Goal: Task Accomplishment & Management: Use online tool/utility

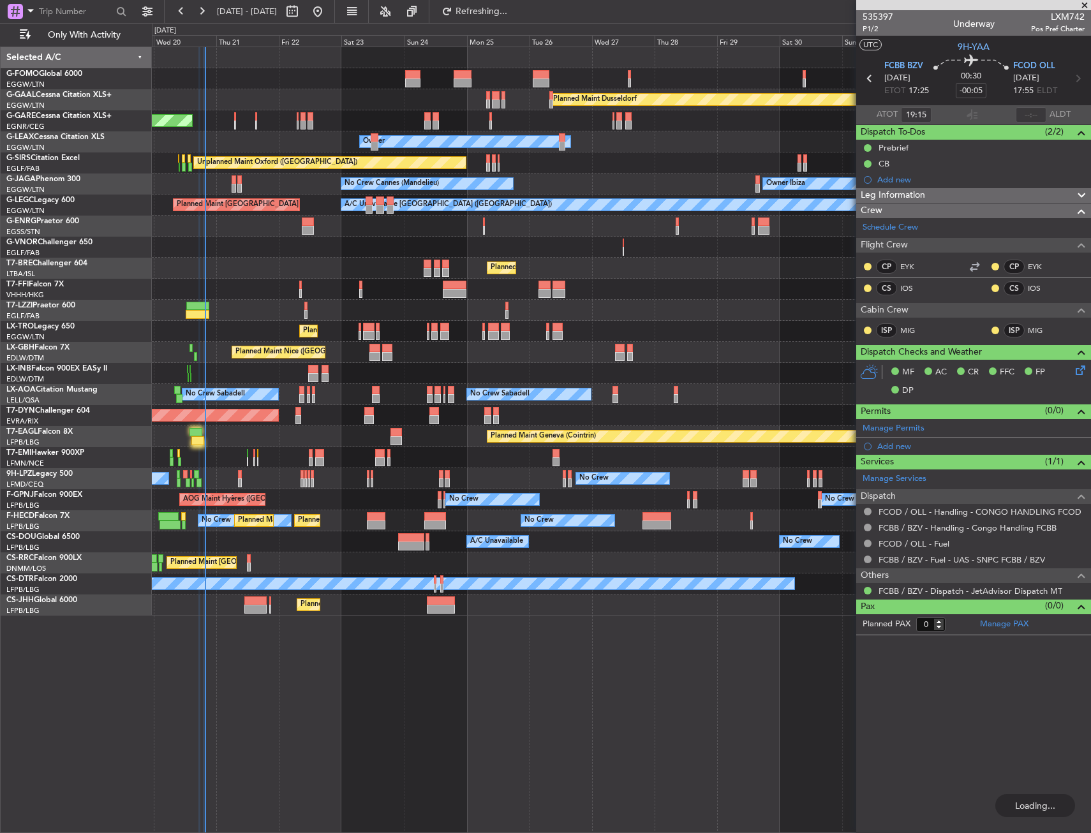
click at [309, 307] on div "Planned Maint Windsor Locks ([PERSON_NAME] Intl) Planned [GEOGRAPHIC_DATA] Unpl…" at bounding box center [621, 331] width 939 height 569
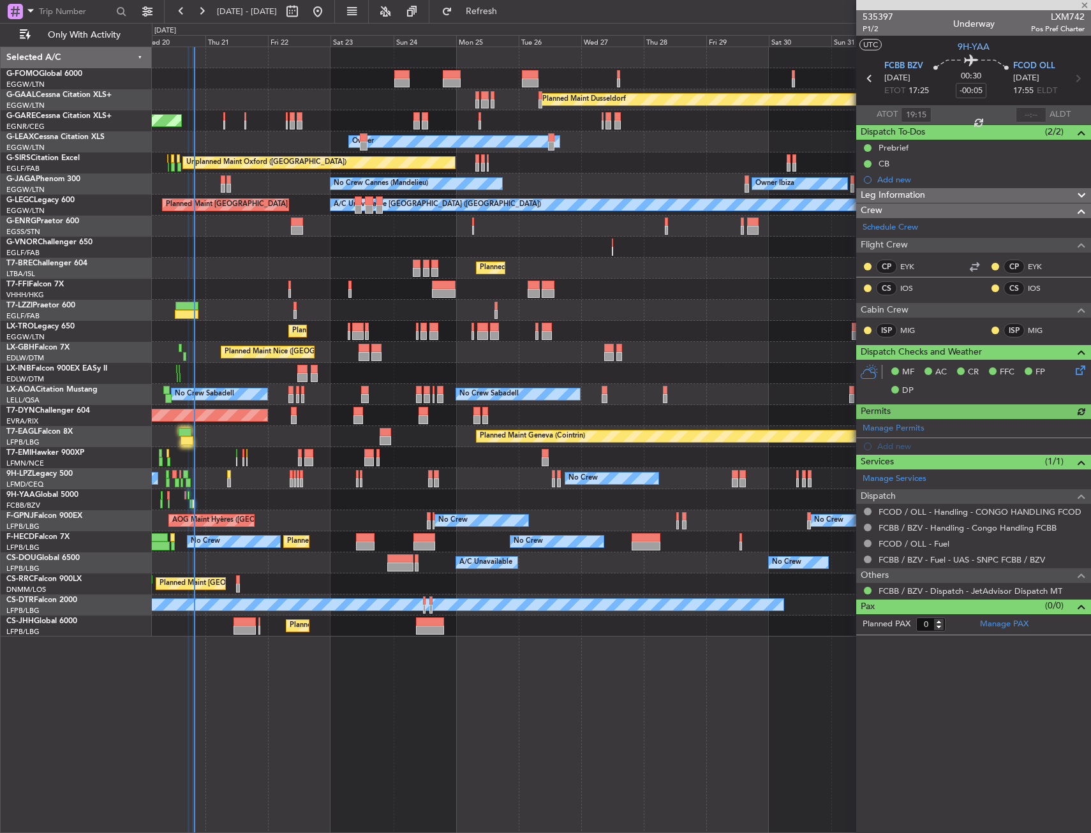
click at [332, 290] on div at bounding box center [621, 289] width 939 height 21
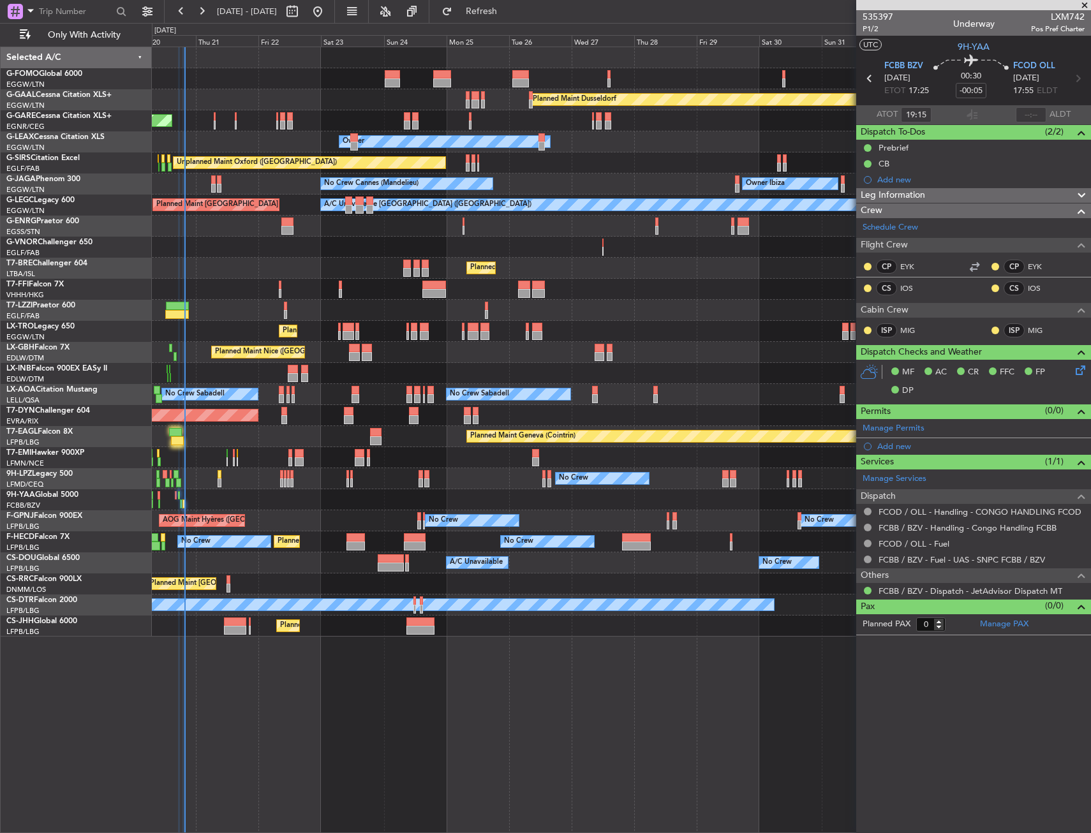
click at [281, 407] on div "Planned Maint [GEOGRAPHIC_DATA]-[GEOGRAPHIC_DATA]" at bounding box center [621, 415] width 939 height 21
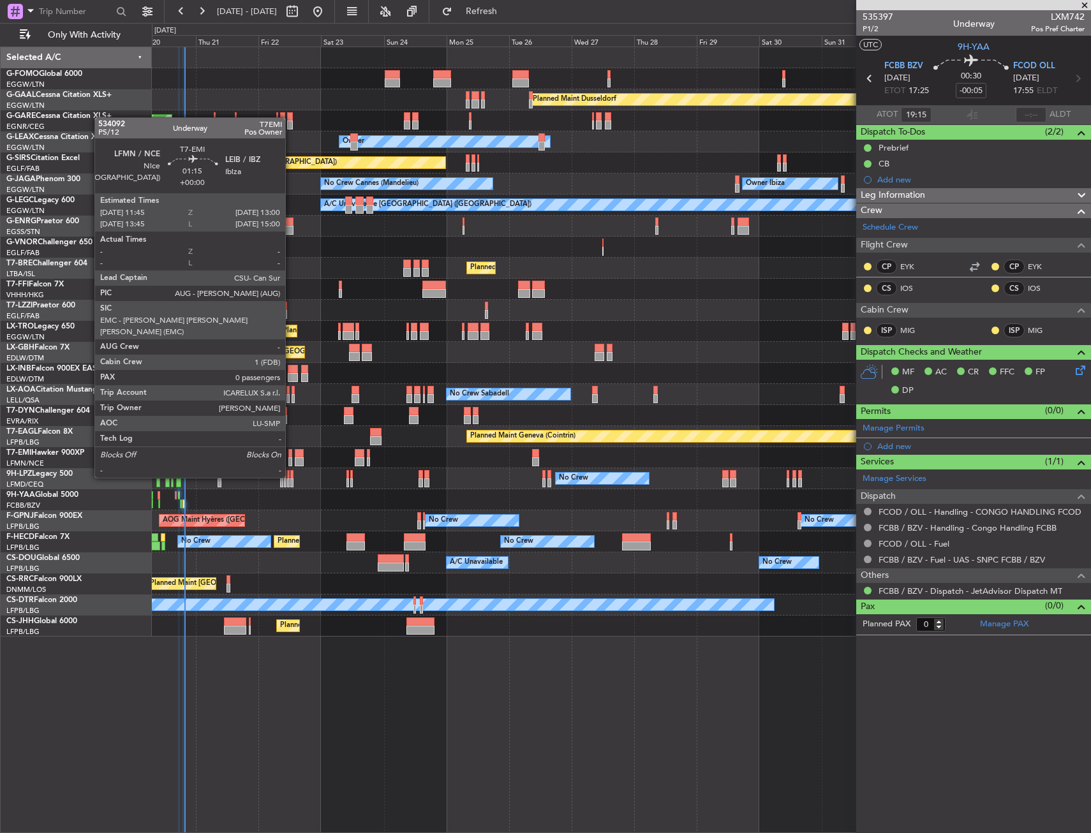
click at [291, 454] on div at bounding box center [290, 453] width 4 height 9
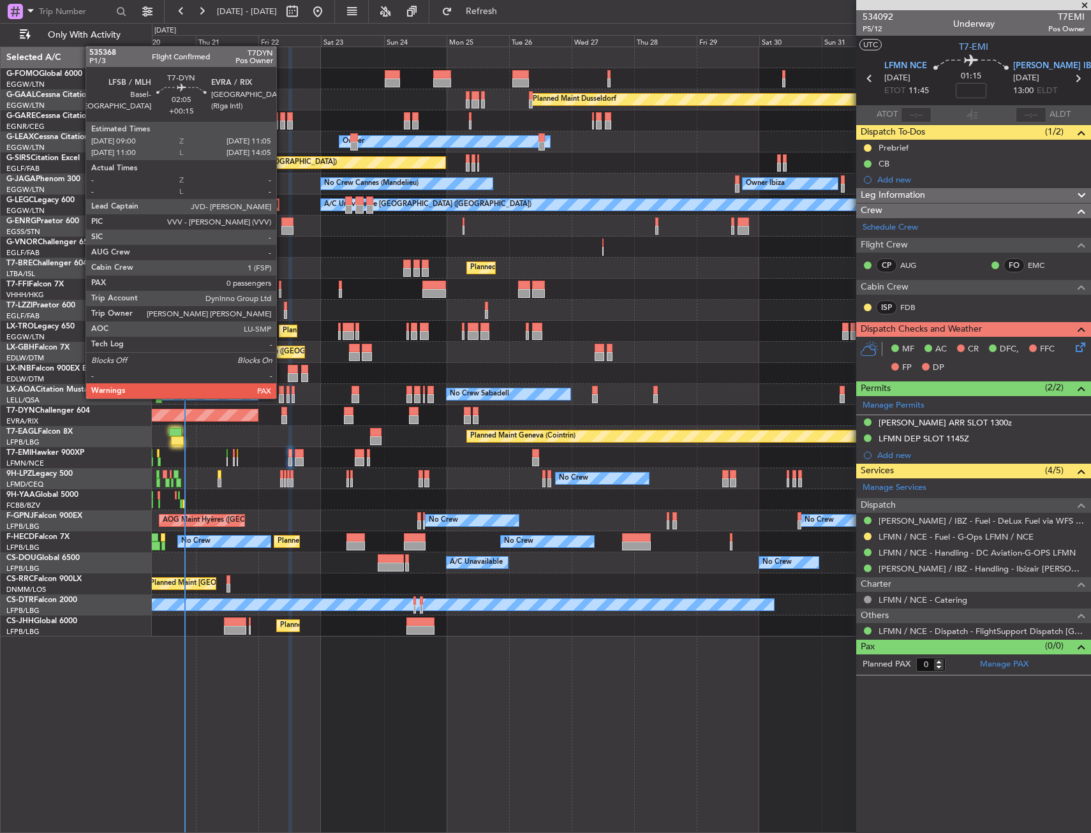
click at [282, 409] on div at bounding box center [284, 411] width 6 height 9
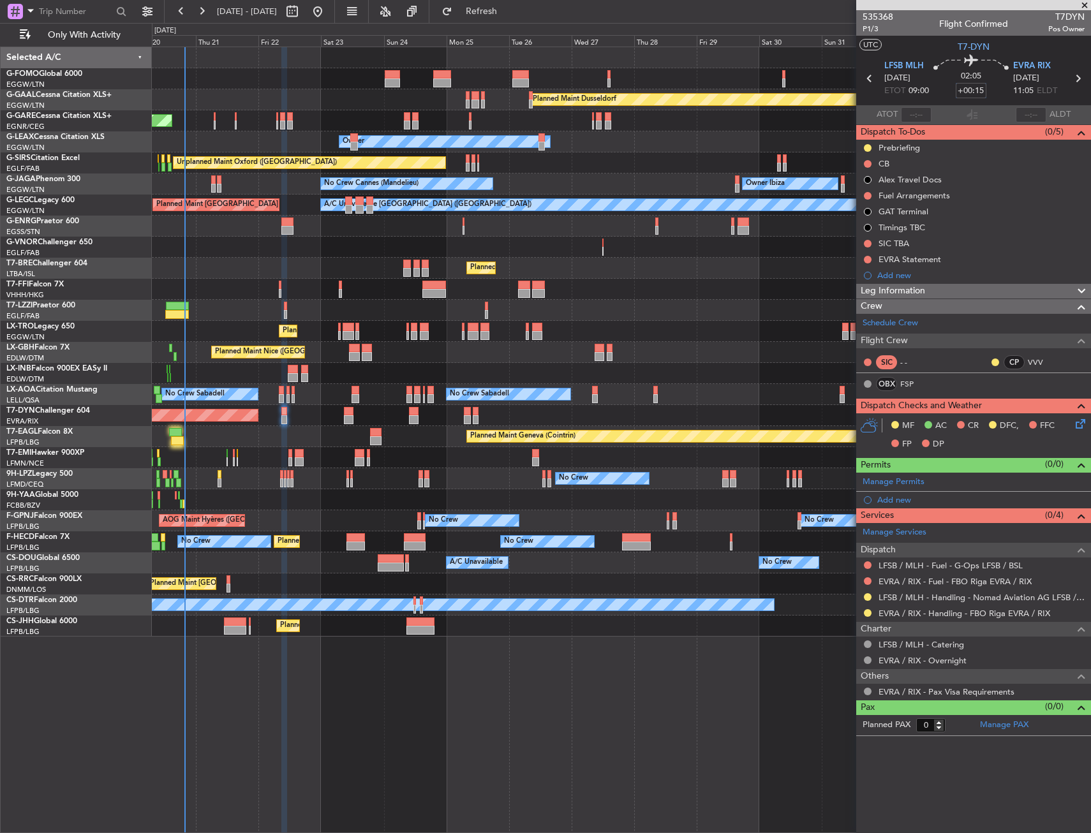
click at [985, 87] on input "+00:15" at bounding box center [971, 90] width 31 height 15
click at [994, 92] on div "02:05 10" at bounding box center [971, 78] width 84 height 47
type input "+00:10"
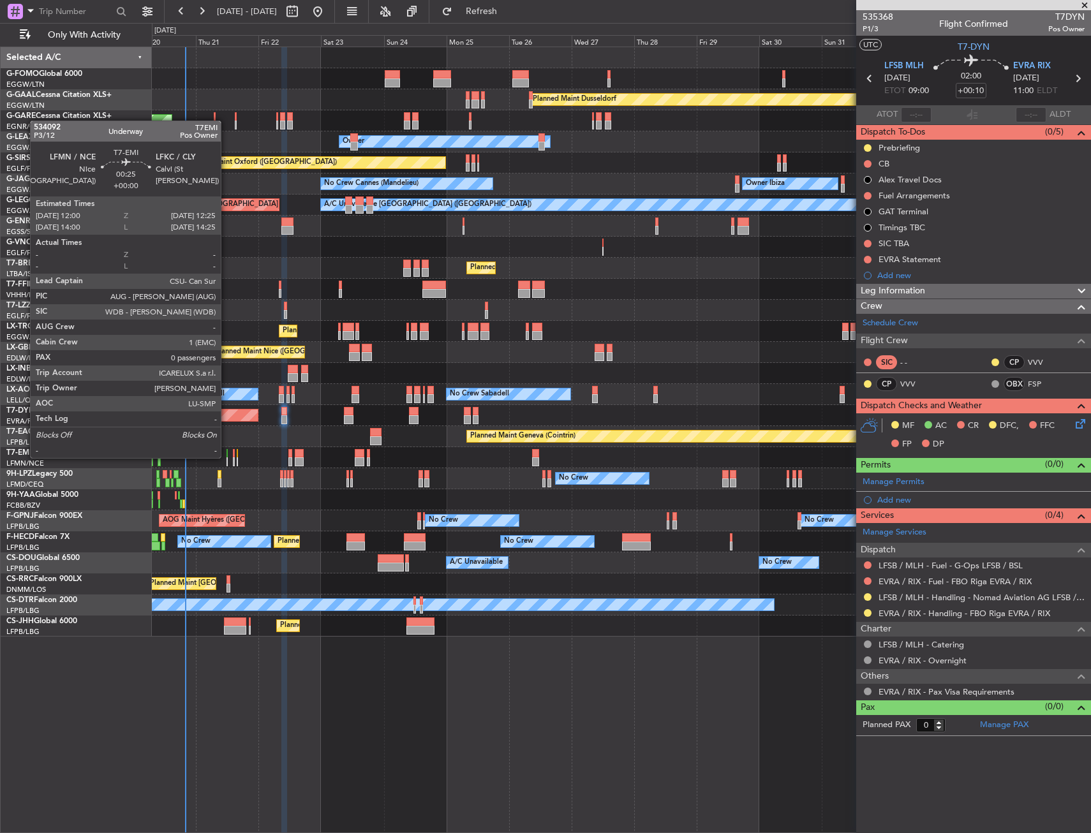
click at [227, 457] on div at bounding box center [227, 453] width 1 height 9
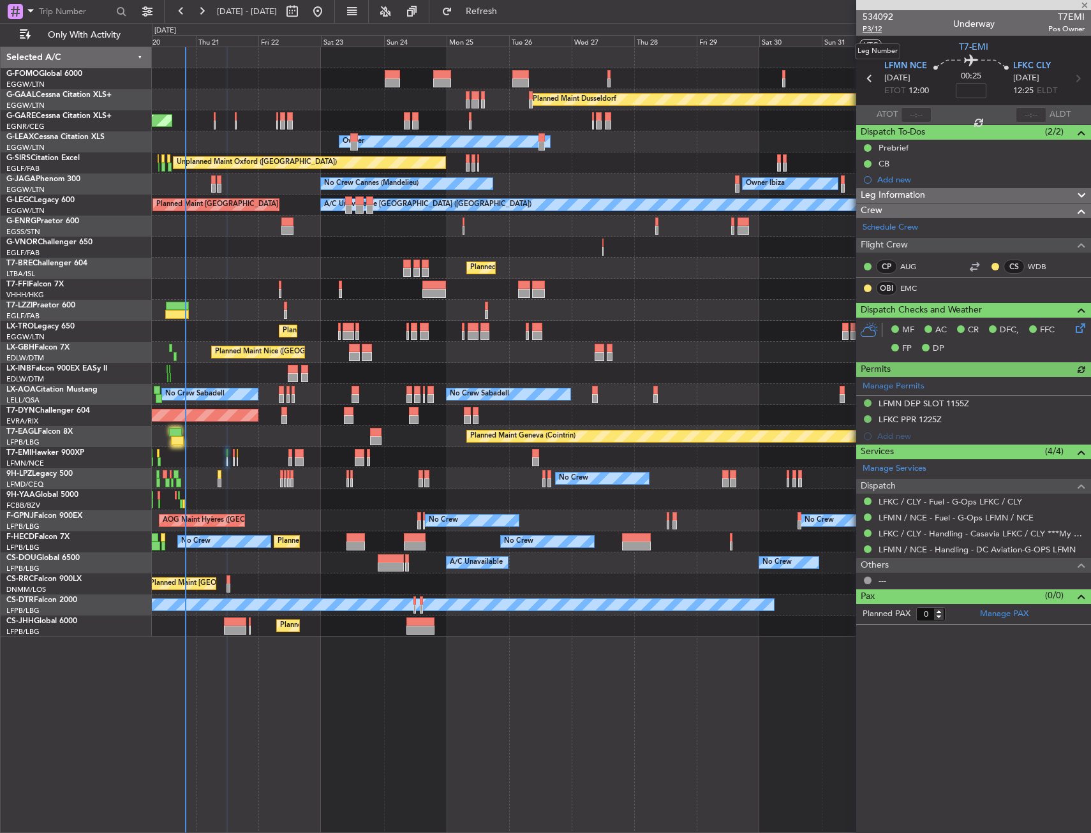
click at [885, 24] on span "P3/12" at bounding box center [878, 29] width 31 height 11
